Goal: Find specific page/section: Find specific page/section

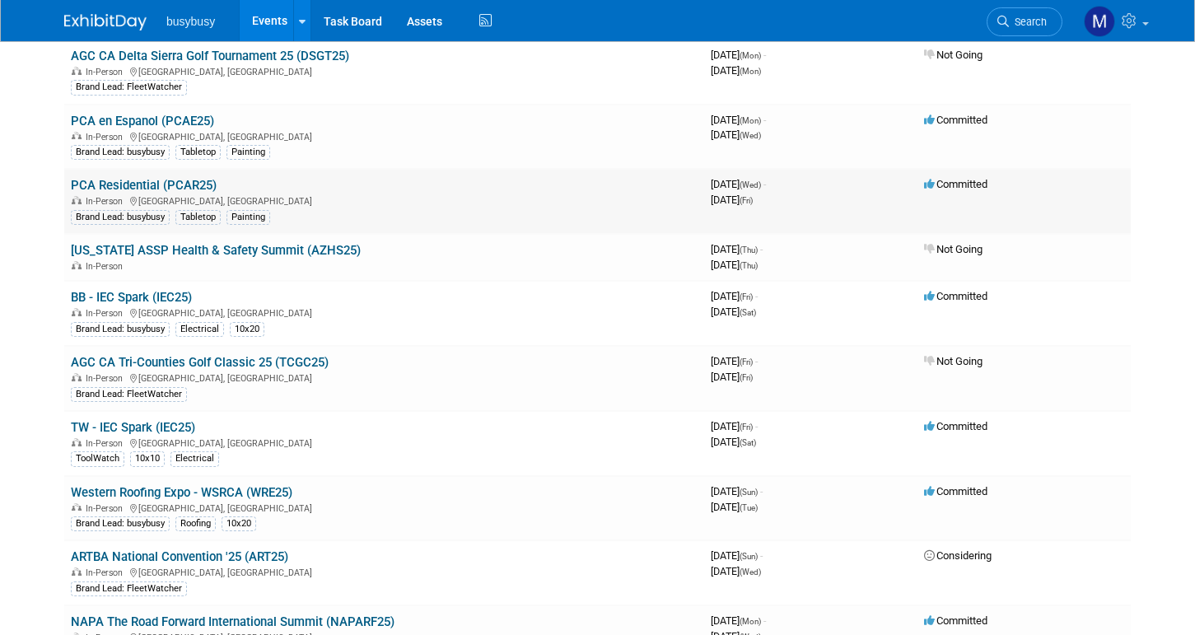
scroll to position [848, 0]
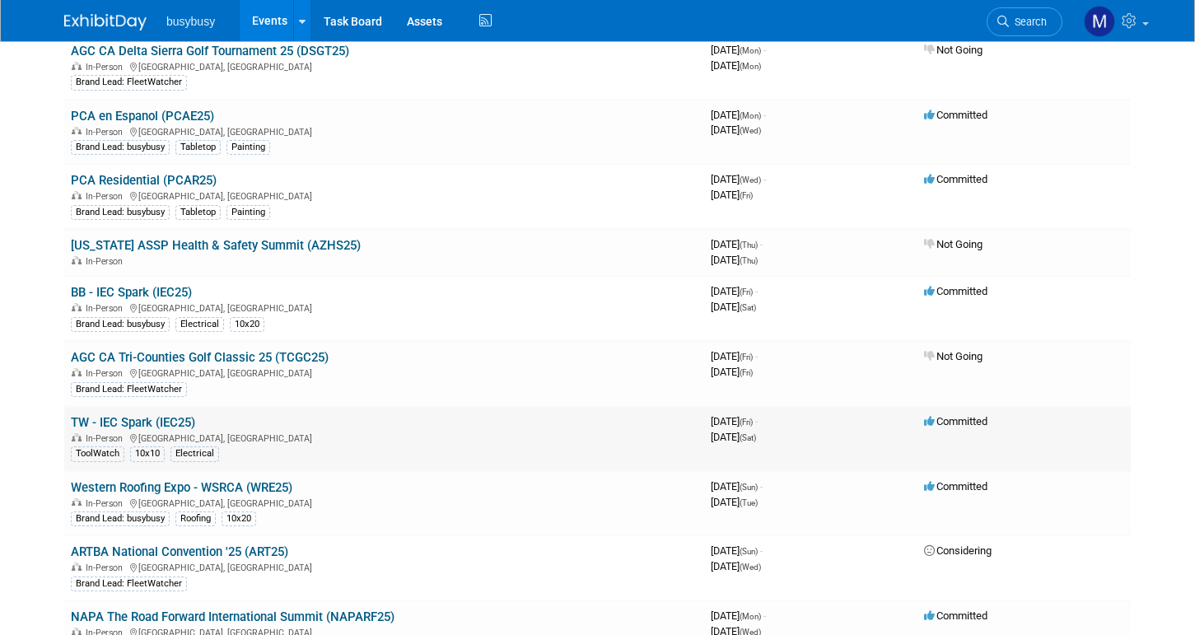
click at [154, 423] on link "TW - IEC Spark (IEC25)" at bounding box center [133, 422] width 124 height 15
click at [170, 299] on link "BB - IEC Spark (IEC25)" at bounding box center [131, 292] width 121 height 15
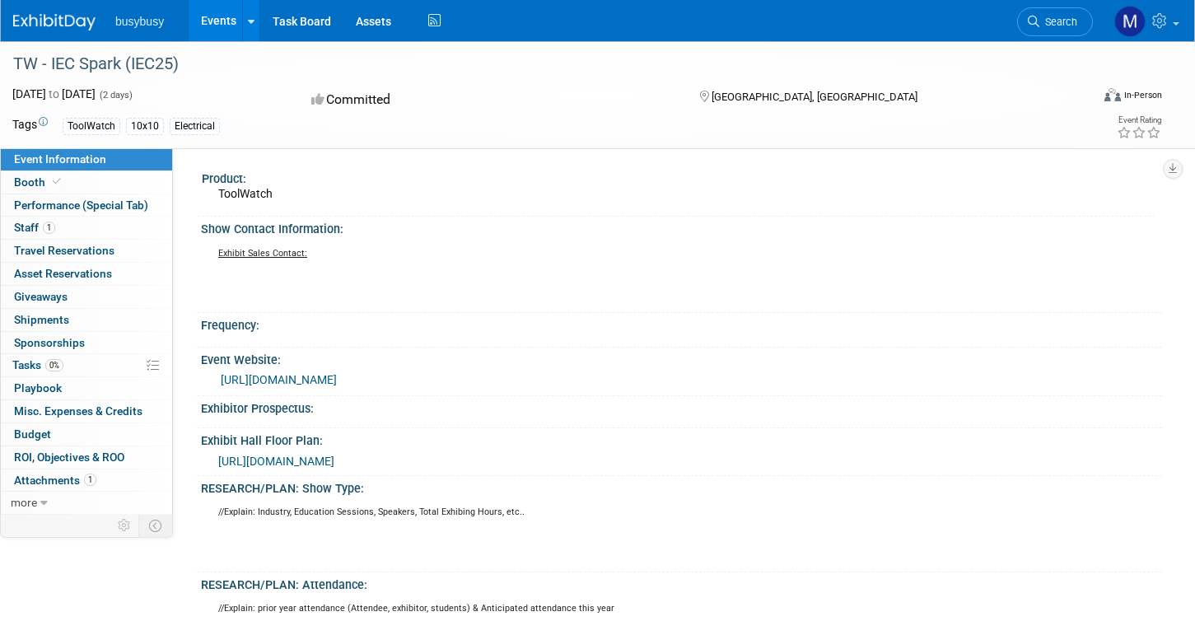
scroll to position [7, 0]
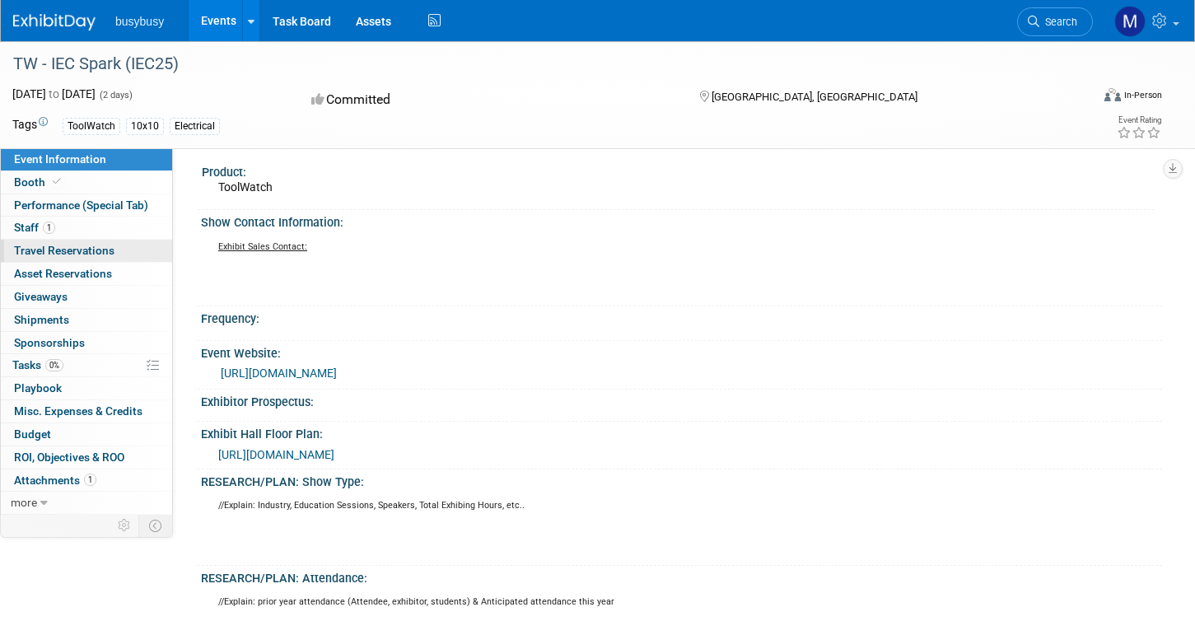
click at [64, 252] on span "Travel Reservations 0" at bounding box center [64, 250] width 100 height 13
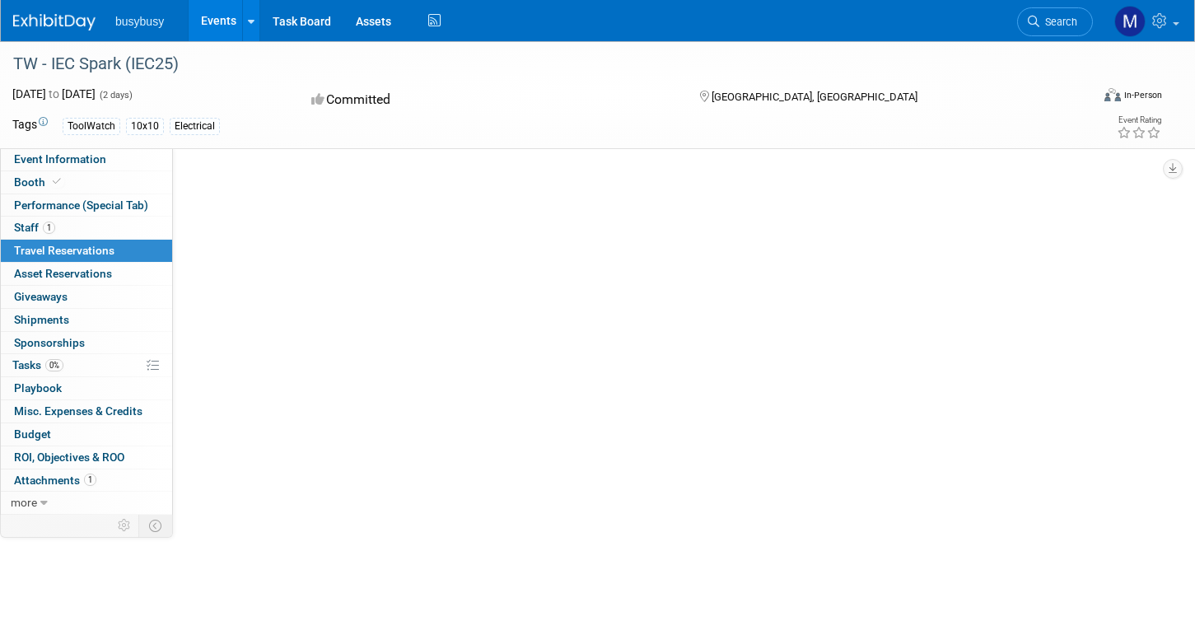
scroll to position [0, 0]
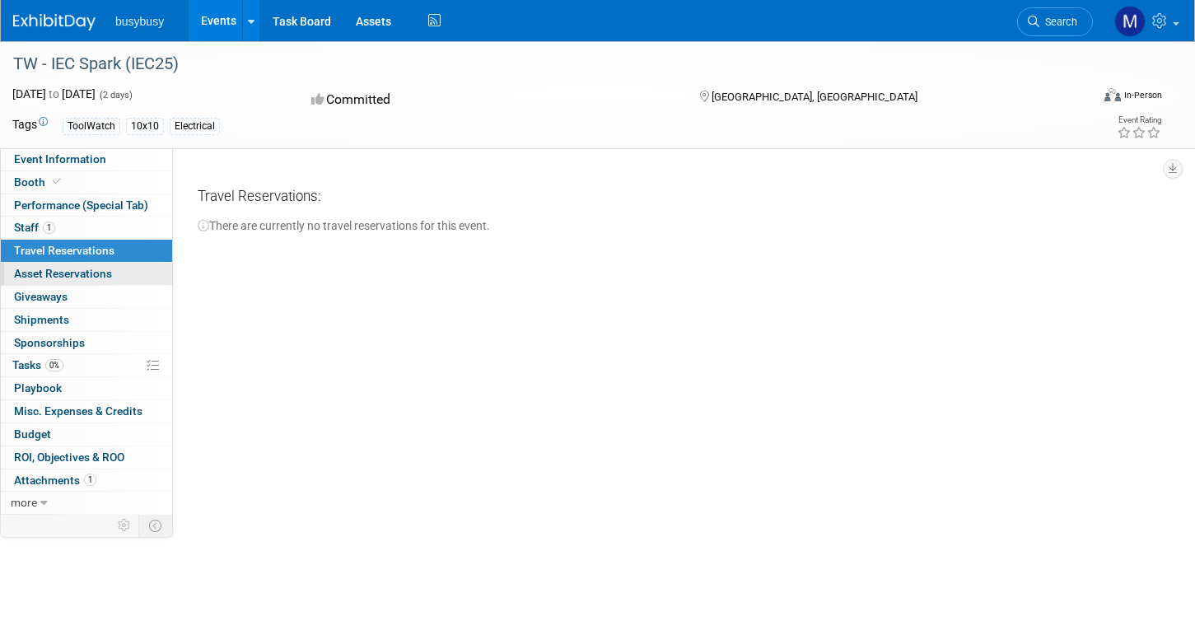
click at [35, 269] on span "Asset Reservations 0" at bounding box center [63, 273] width 98 height 13
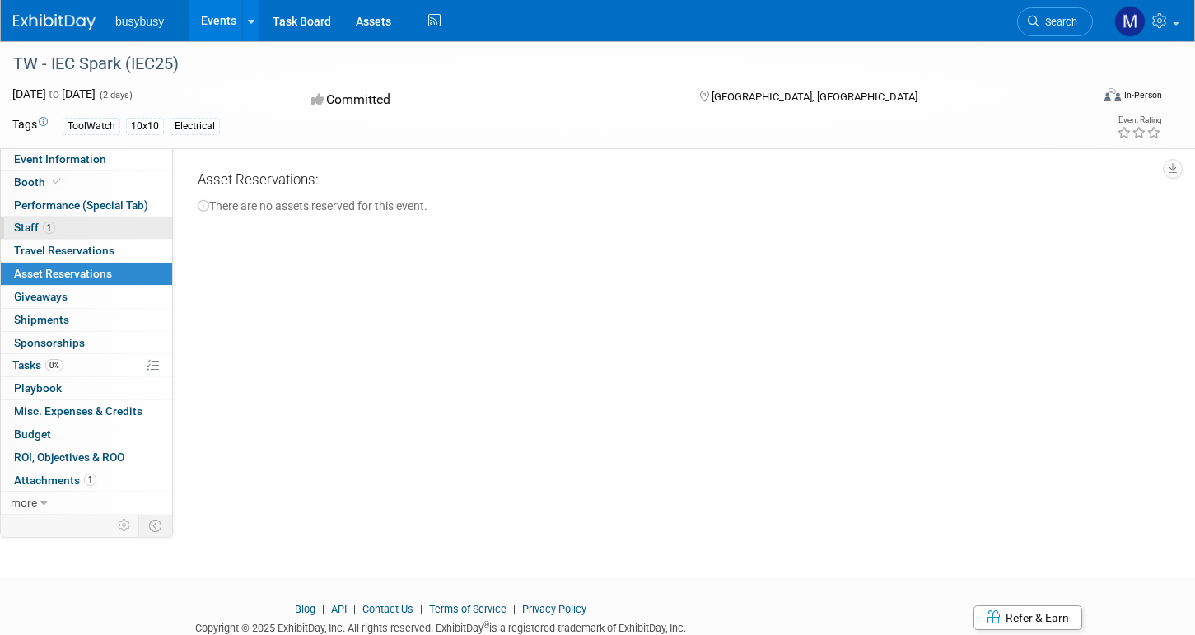
click at [51, 234] on span "Staff 1" at bounding box center [34, 227] width 41 height 13
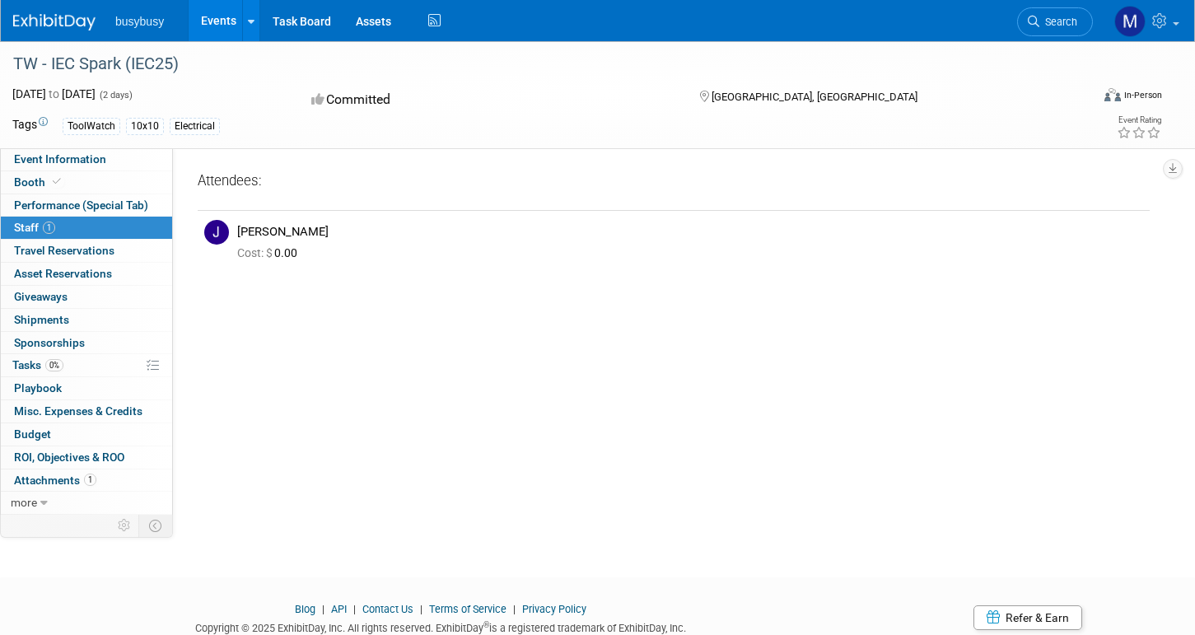
scroll to position [39, 0]
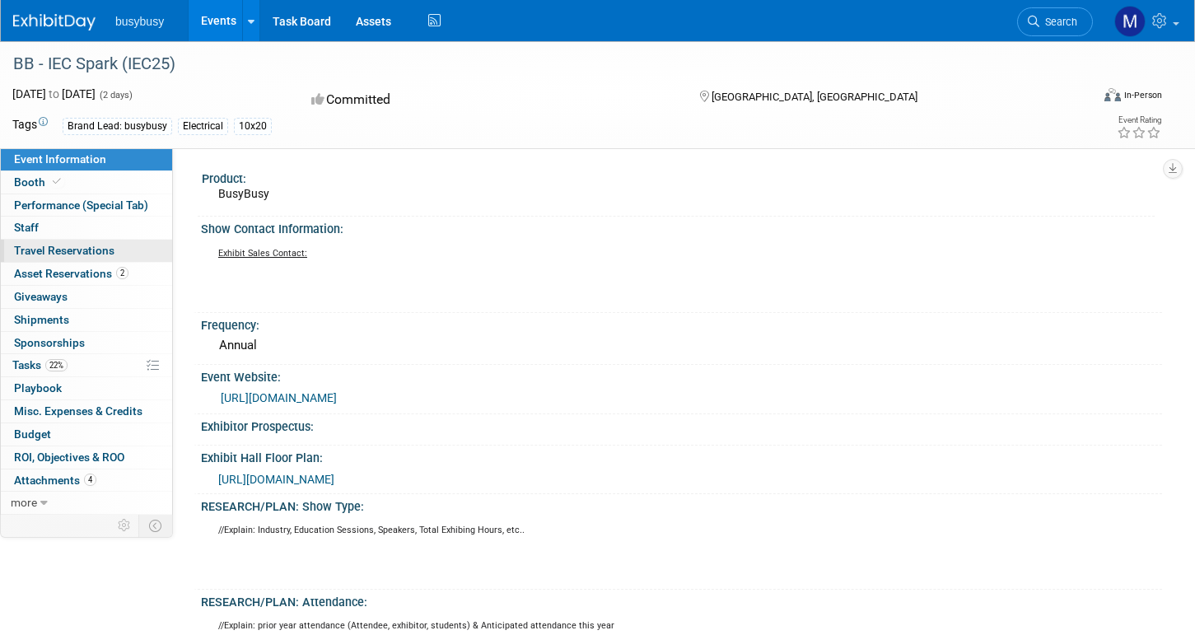
click at [85, 249] on span "Travel Reservations 0" at bounding box center [64, 250] width 100 height 13
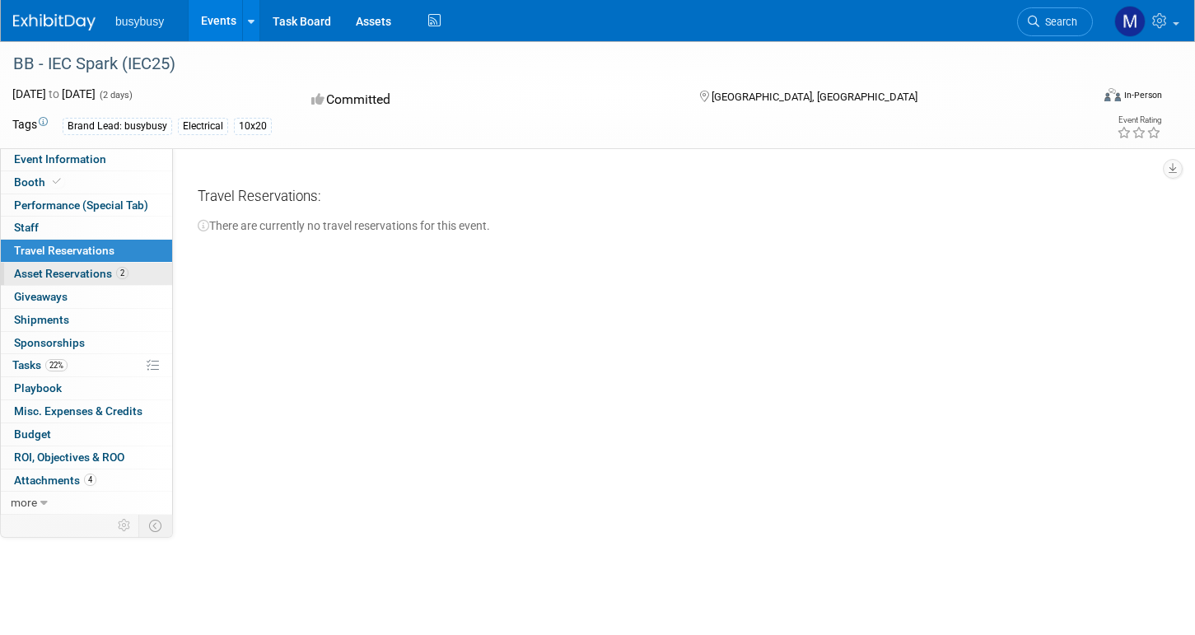
click at [77, 272] on span "Asset Reservations 2" at bounding box center [71, 273] width 114 height 13
